Goal: Task Accomplishment & Management: Use online tool/utility

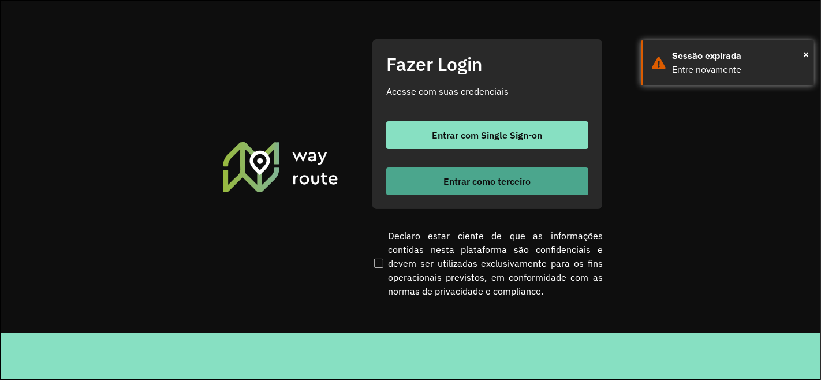
click at [493, 177] on span "Entrar como terceiro" at bounding box center [487, 181] width 87 height 9
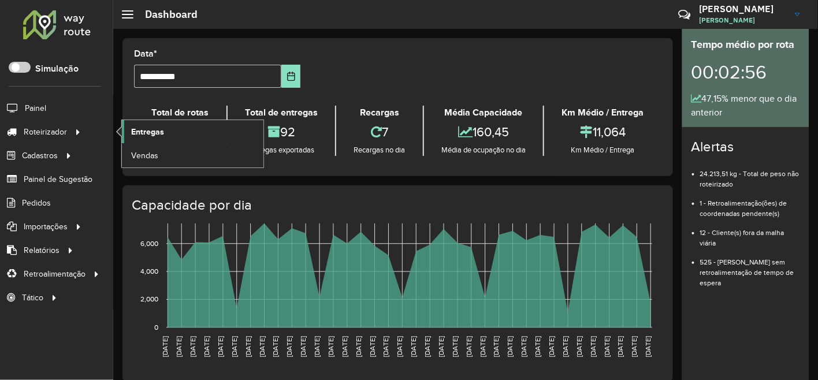
click at [168, 129] on link "Entregas" at bounding box center [193, 131] width 142 height 23
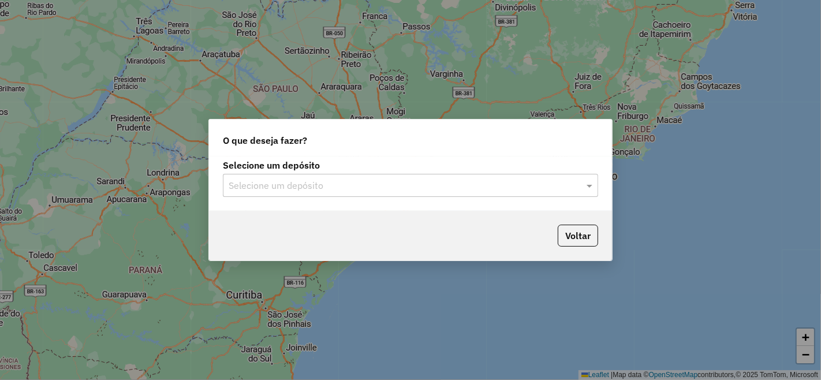
click at [311, 197] on div "Selecione um depósito" at bounding box center [410, 185] width 375 height 23
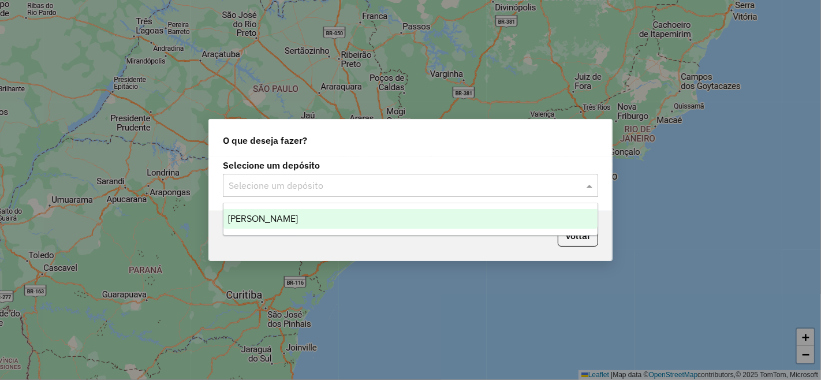
click at [318, 186] on input "text" at bounding box center [399, 186] width 341 height 14
click at [321, 214] on div "[PERSON_NAME]" at bounding box center [411, 219] width 374 height 20
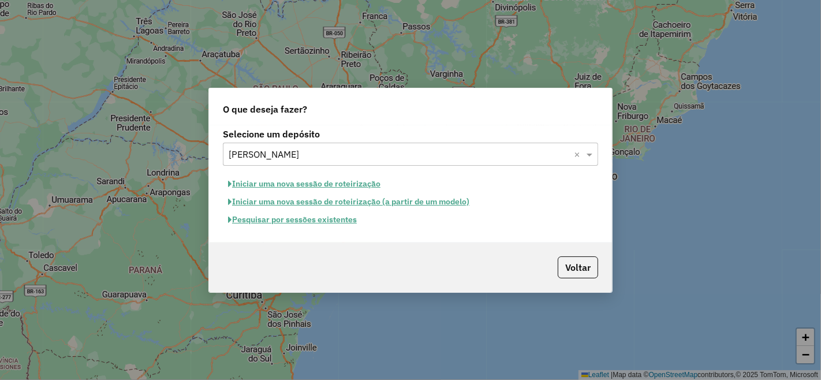
click at [343, 226] on button "Pesquisar por sessões existentes" at bounding box center [292, 220] width 139 height 18
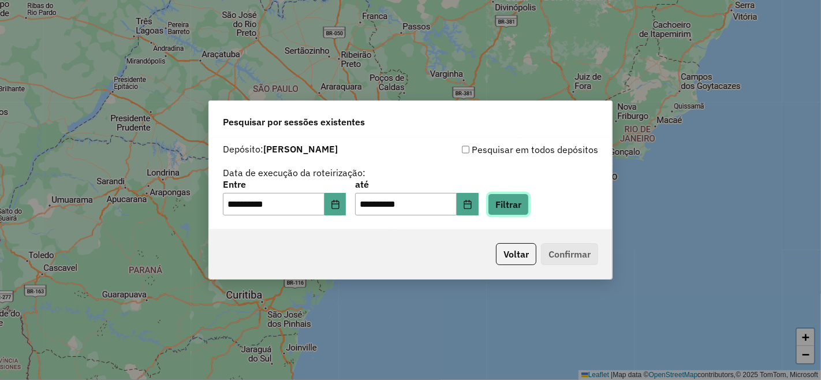
click at [529, 202] on button "Filtrar" at bounding box center [508, 205] width 41 height 22
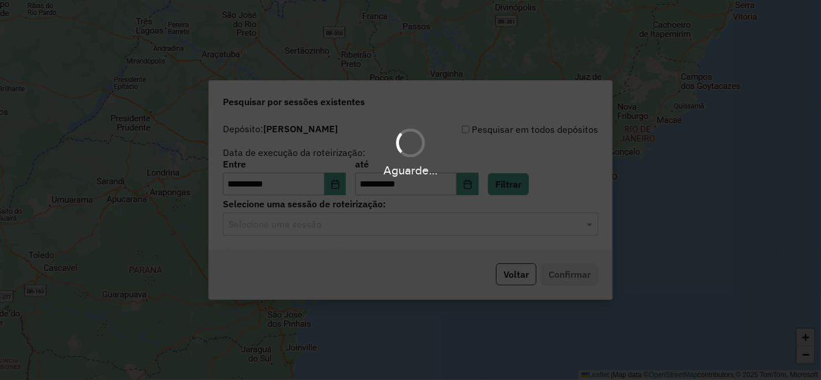
click at [302, 230] on div "Aguarde..." at bounding box center [410, 190] width 821 height 380
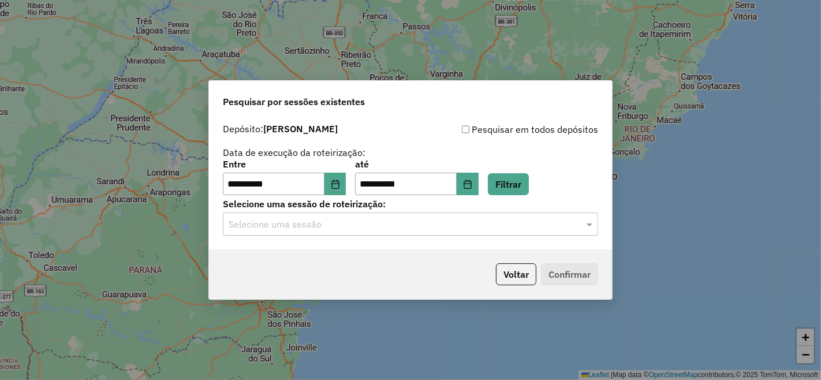
click at [302, 230] on input "text" at bounding box center [399, 225] width 341 height 14
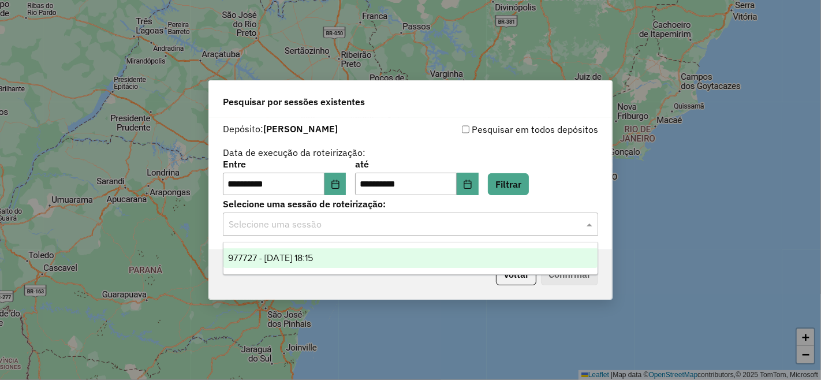
click at [302, 257] on span "977727 - 11/08/2025 18:15" at bounding box center [270, 258] width 85 height 10
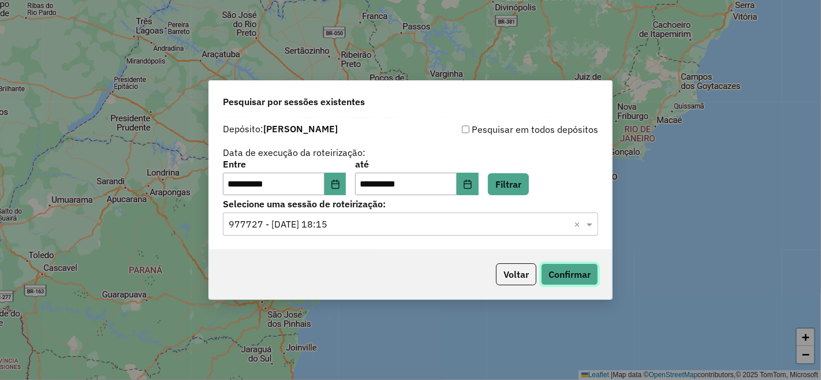
click at [568, 270] on button "Confirmar" at bounding box center [569, 274] width 57 height 22
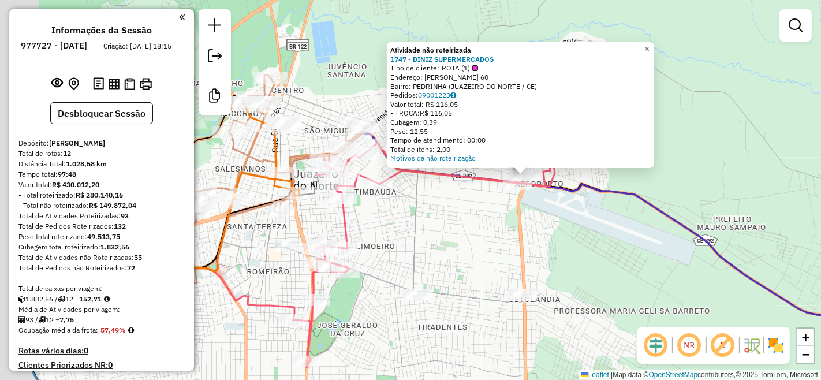
drag, startPoint x: 344, startPoint y: 251, endPoint x: 519, endPoint y: 225, distance: 176.4
click at [519, 225] on div "Atividade não roteirizada 1747 - DINIZ SUPERMERCADOS Tipo de cliente: ROTA (1) …" at bounding box center [410, 190] width 821 height 380
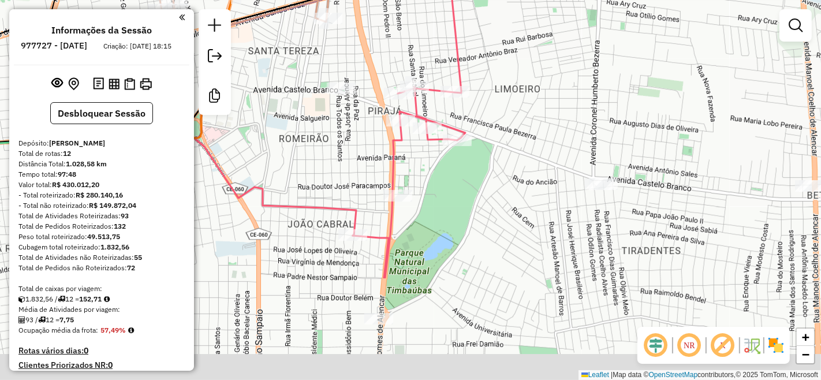
drag, startPoint x: 365, startPoint y: 285, endPoint x: 367, endPoint y: 146, distance: 139.2
click at [367, 146] on div "Atividade não roteirizada 1747 - DINIZ SUPERMERCADOS Tipo de cliente: ROTA (1) …" at bounding box center [410, 190] width 821 height 380
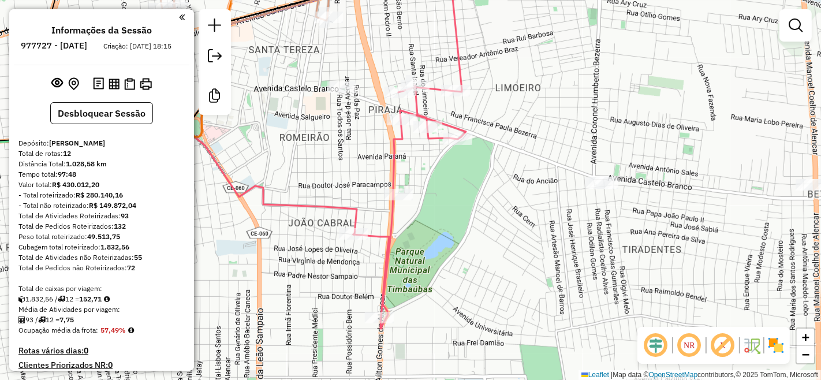
click at [395, 200] on div at bounding box center [398, 195] width 29 height 12
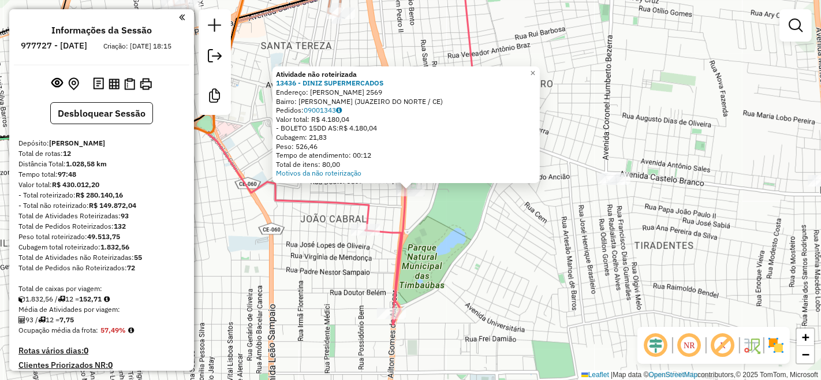
click at [433, 224] on div "Atividade não roteirizada 13436 - DINIZ SUPERMERCADOS Endereço: AILTON GOMES DE…" at bounding box center [410, 190] width 821 height 380
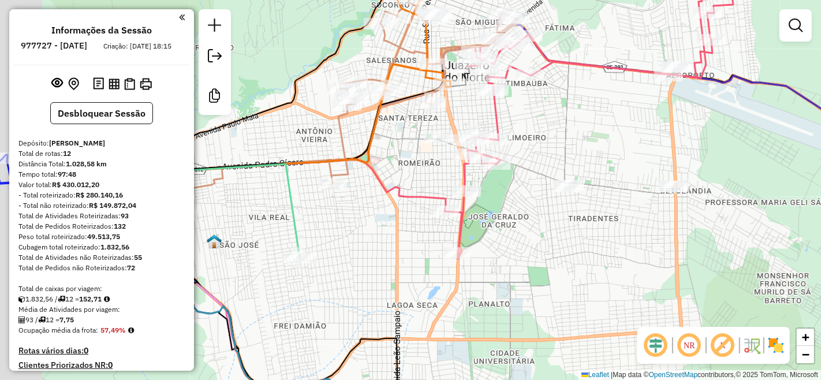
drag, startPoint x: 501, startPoint y: 257, endPoint x: 597, endPoint y: 232, distance: 99.2
click at [596, 232] on div "Janela de atendimento Grade de atendimento Capacidade Transportadoras Veículos …" at bounding box center [410, 190] width 821 height 380
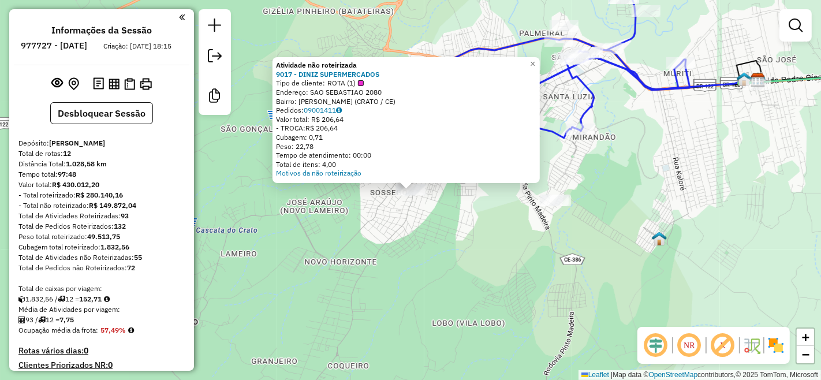
click at [406, 235] on div "Atividade não roteirizada 9017 - DINIZ SUPERMERCADOS Tipo de cliente: ROTA (1) …" at bounding box center [410, 190] width 821 height 380
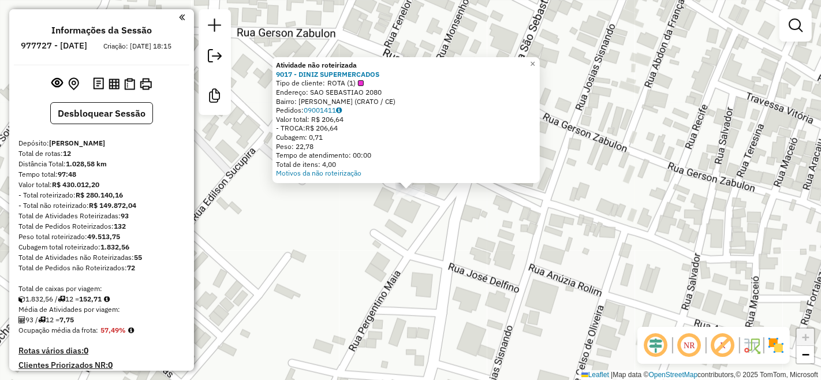
click at [411, 237] on div "Atividade não roteirizada 9017 - DINIZ SUPERMERCADOS Tipo de cliente: ROTA (1) …" at bounding box center [410, 190] width 821 height 380
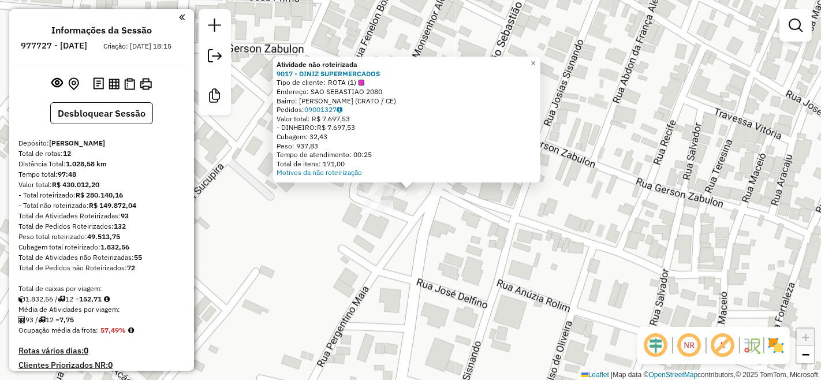
click at [432, 248] on div "Atividade não roteirizada 9017 - DINIZ SUPERMERCADOS Tipo de cliente: ROTA (1) …" at bounding box center [410, 190] width 821 height 380
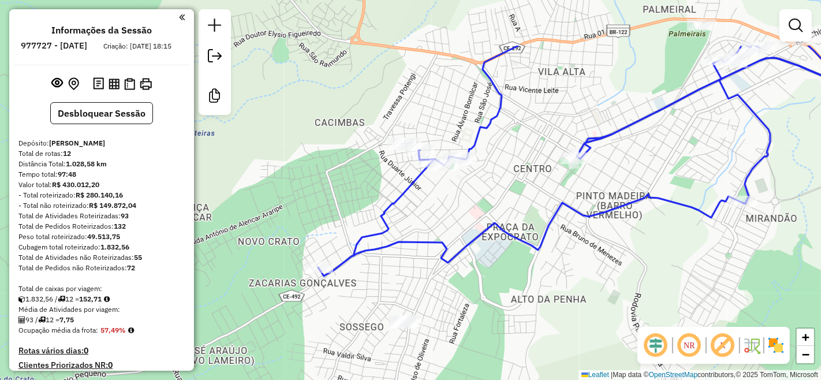
drag, startPoint x: 593, startPoint y: 210, endPoint x: 540, endPoint y: 293, distance: 98.9
click at [540, 293] on div "Janela de atendimento Grade de atendimento Capacidade Transportadoras Veículos …" at bounding box center [410, 190] width 821 height 380
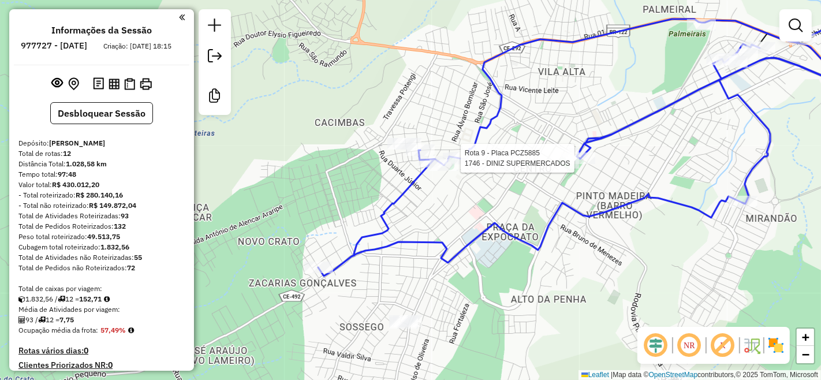
select select "**********"
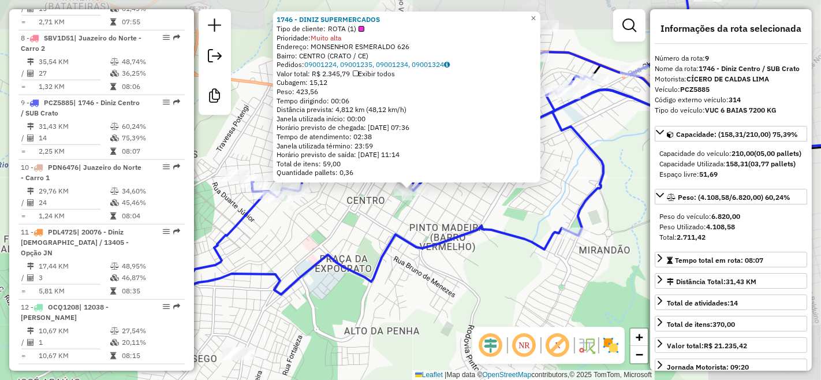
scroll to position [951, 0]
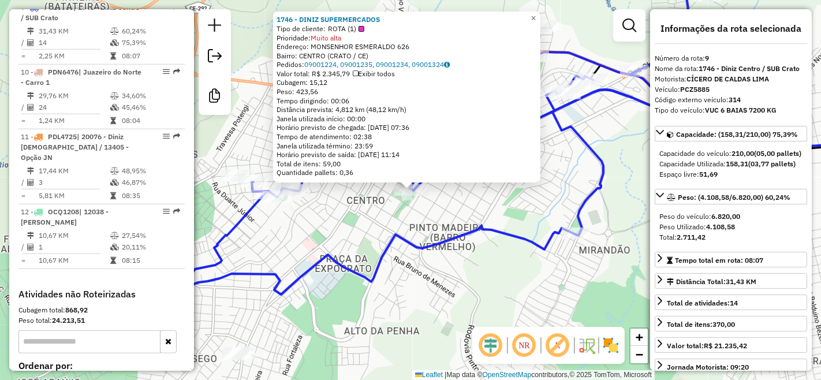
click at [438, 256] on div "1746 - DINIZ SUPERMERCADOS Tipo de cliente: ROTA (1) Prioridade: Muito alta End…" at bounding box center [410, 190] width 821 height 380
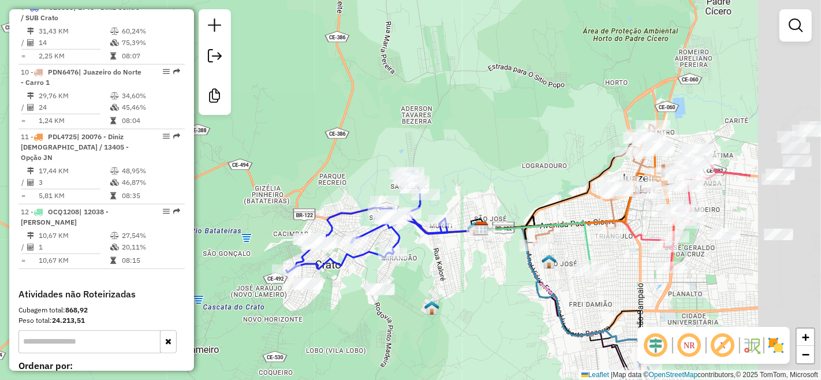
drag, startPoint x: 642, startPoint y: 276, endPoint x: 489, endPoint y: 281, distance: 153.2
click at [489, 281] on div "Janela de atendimento Grade de atendimento Capacidade Transportadoras Veículos …" at bounding box center [410, 190] width 821 height 380
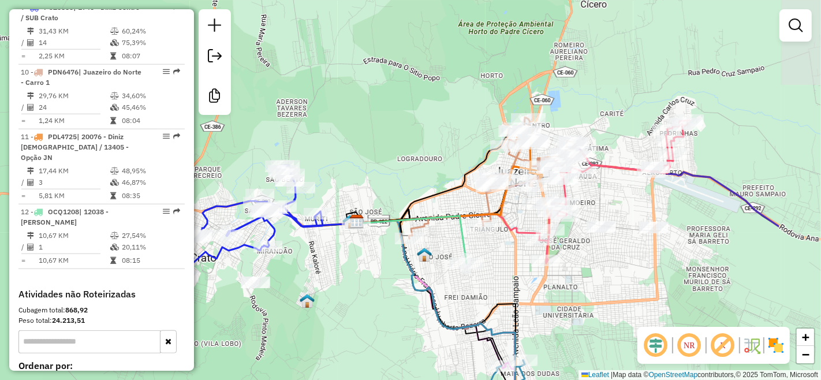
drag, startPoint x: 668, startPoint y: 322, endPoint x: 544, endPoint y: 315, distance: 124.4
click at [544, 315] on div "Janela de atendimento Grade de atendimento Capacidade Transportadoras Veículos …" at bounding box center [410, 190] width 821 height 380
